Goal: Find specific page/section

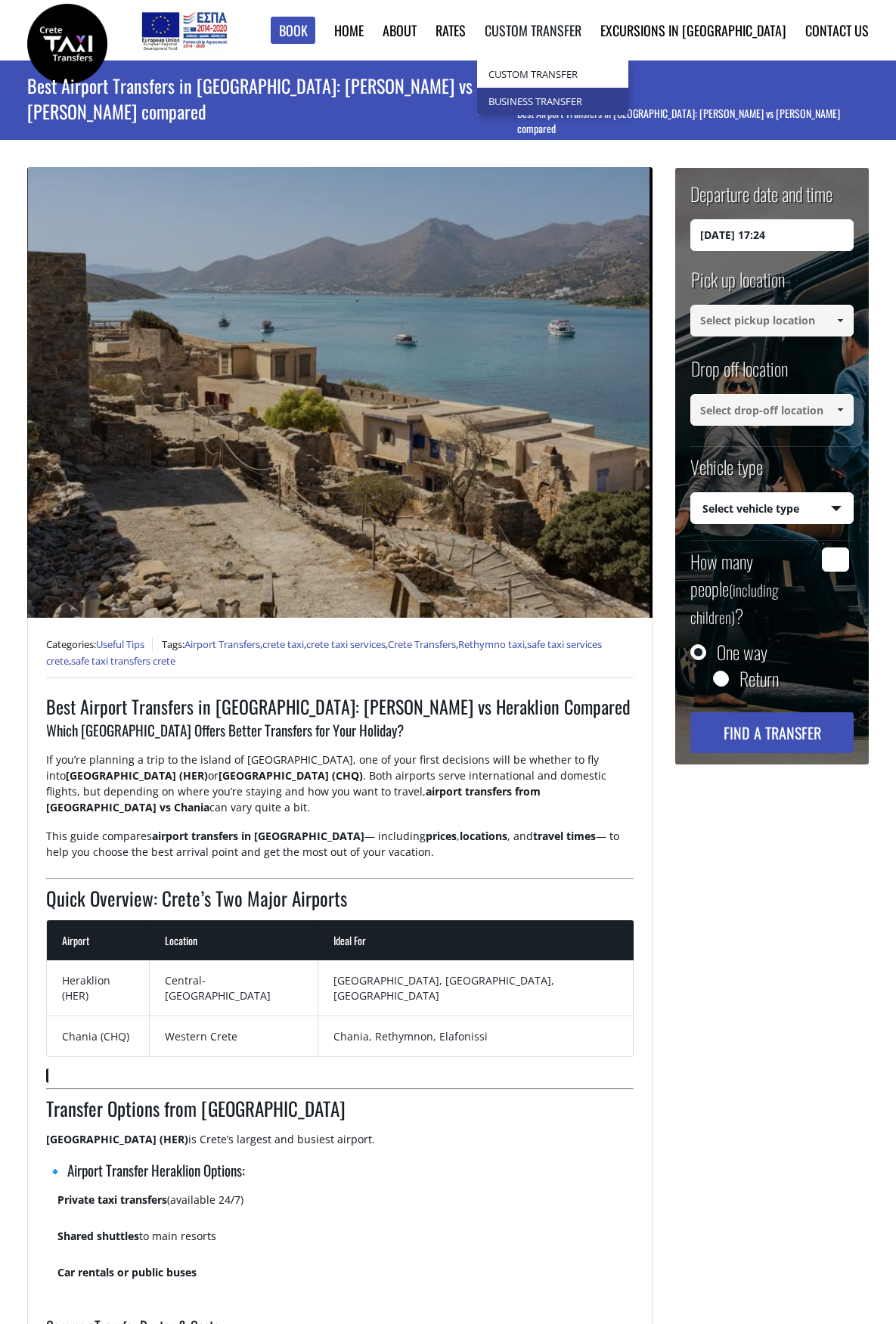
click at [621, 105] on link "Business Transfer" at bounding box center [553, 101] width 152 height 27
